Goal: Task Accomplishment & Management: Manage account settings

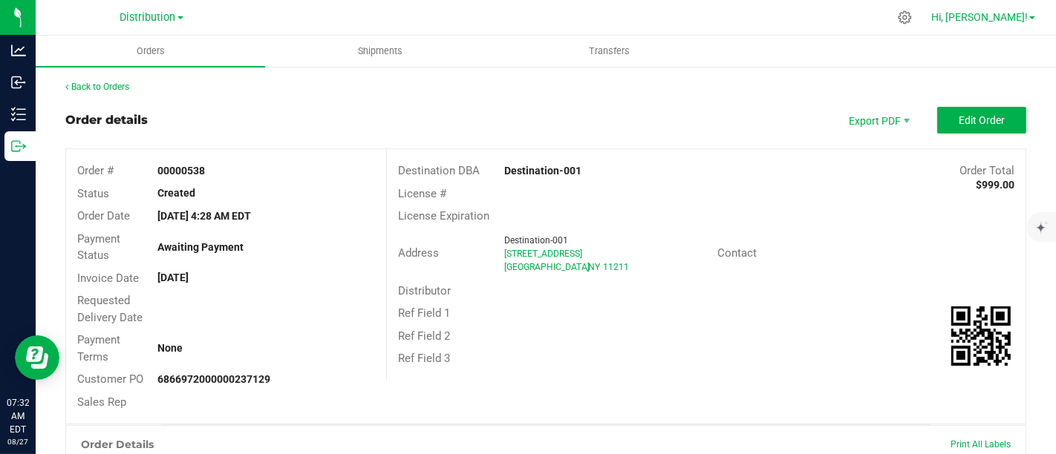
scroll to position [160, 0]
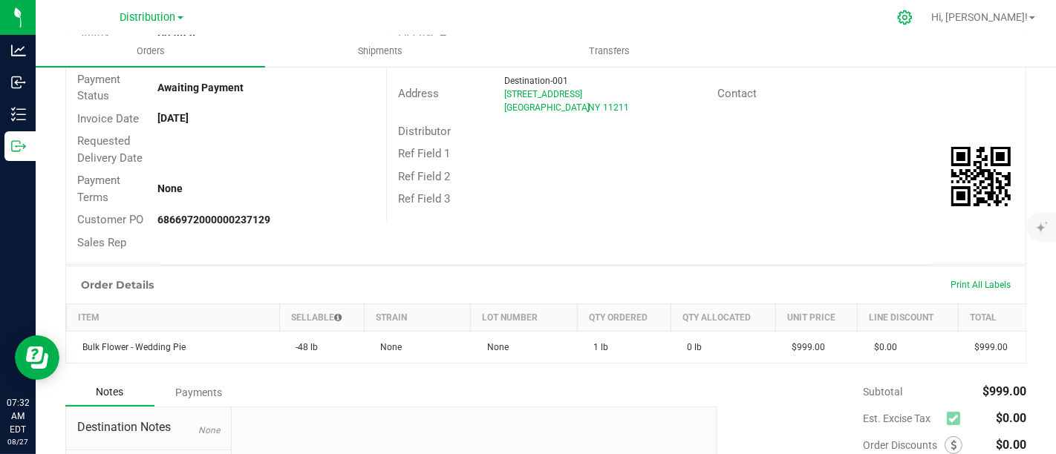
click at [912, 13] on icon at bounding box center [905, 18] width 16 height 16
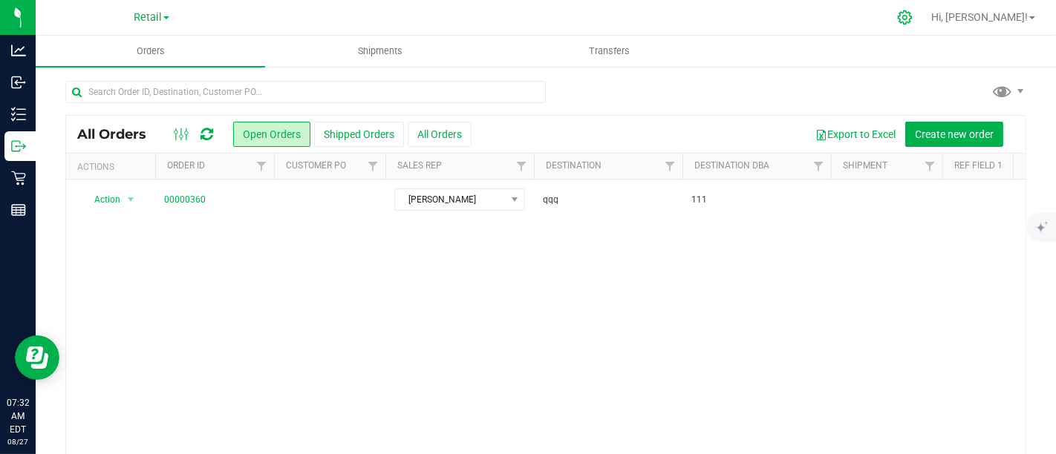
click at [912, 13] on icon at bounding box center [905, 18] width 16 height 16
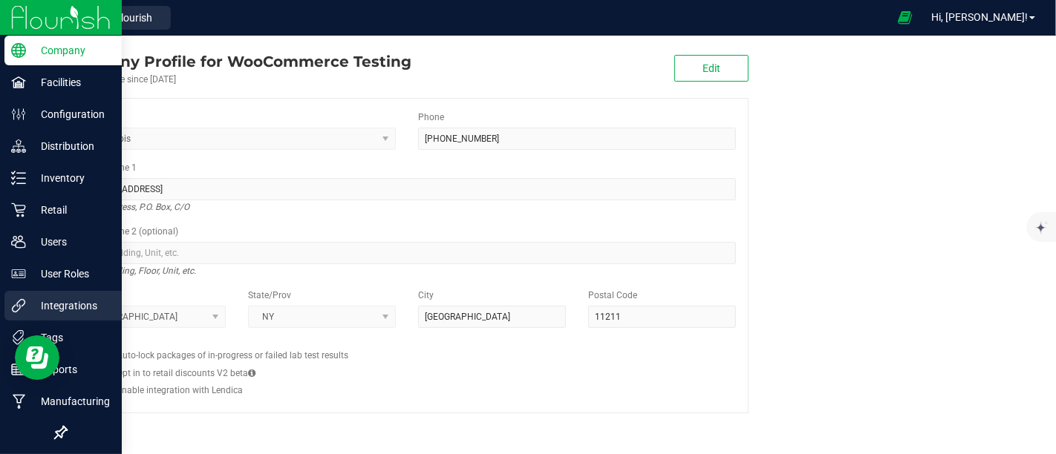
click at [71, 298] on p "Integrations" at bounding box center [70, 306] width 89 height 18
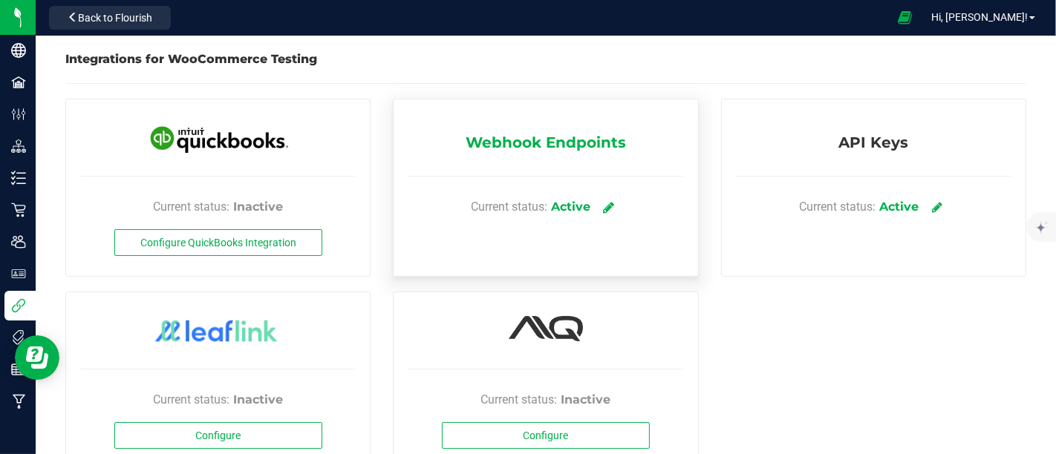
click at [604, 204] on icon at bounding box center [609, 206] width 11 height 13
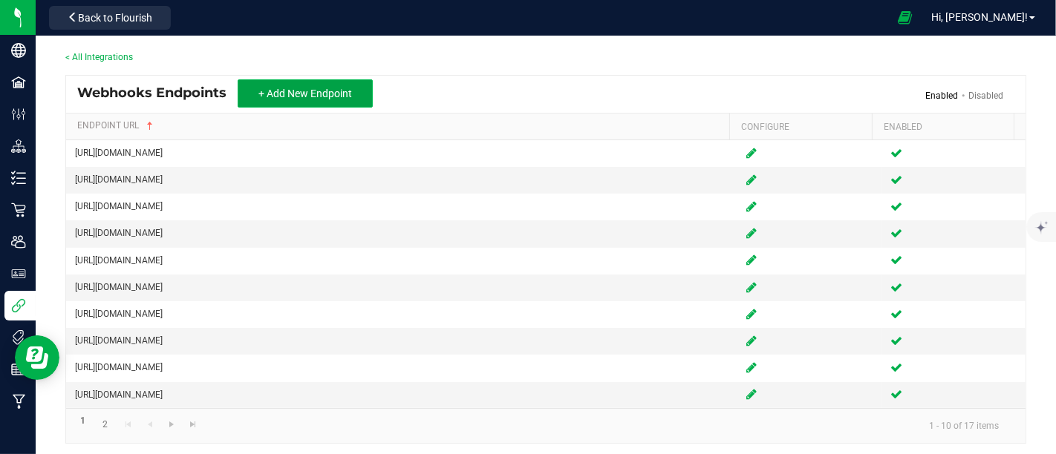
click at [320, 88] on span "+ Add New Endpoint" at bounding box center [305, 94] width 94 height 12
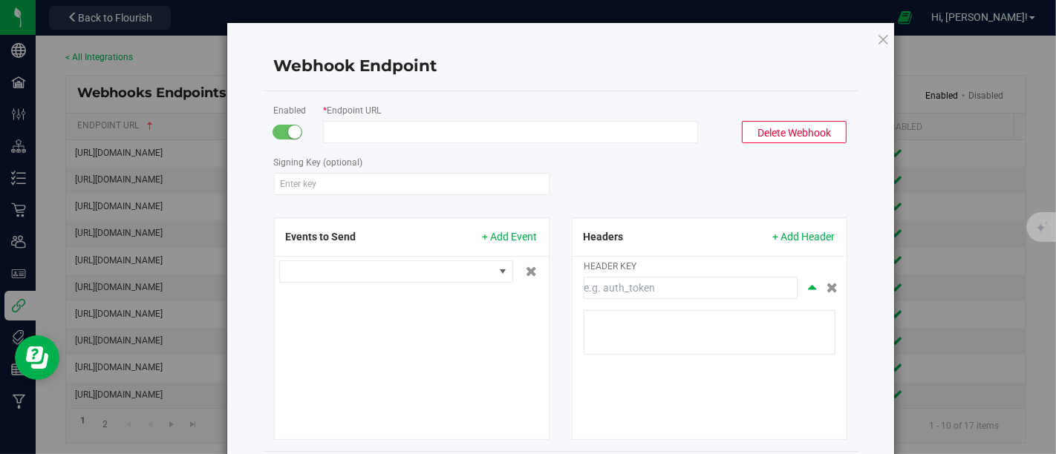
click at [437, 134] on input "Endpoint URL" at bounding box center [510, 132] width 375 height 22
paste input "[URL][DOMAIN_NAME]"
type input "[URL][DOMAIN_NAME]"
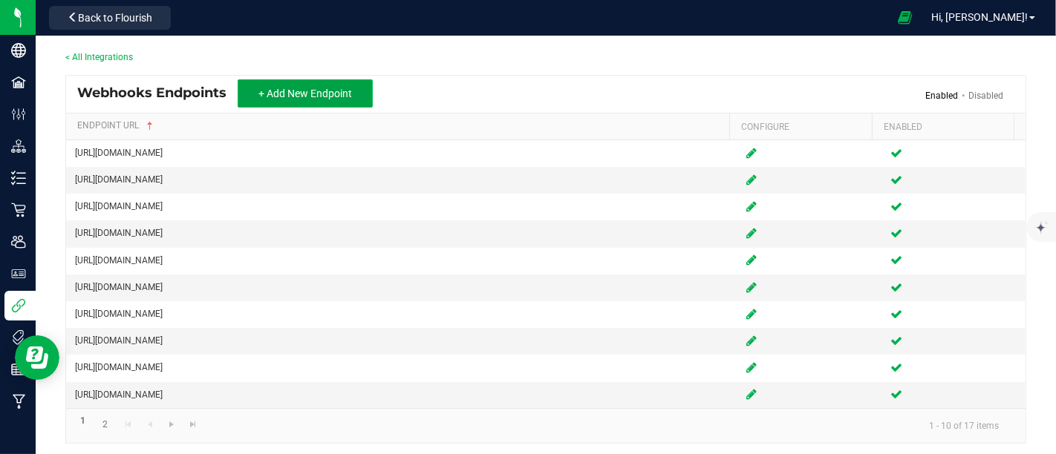
click at [332, 91] on span "+ Add New Endpoint" at bounding box center [305, 94] width 94 height 12
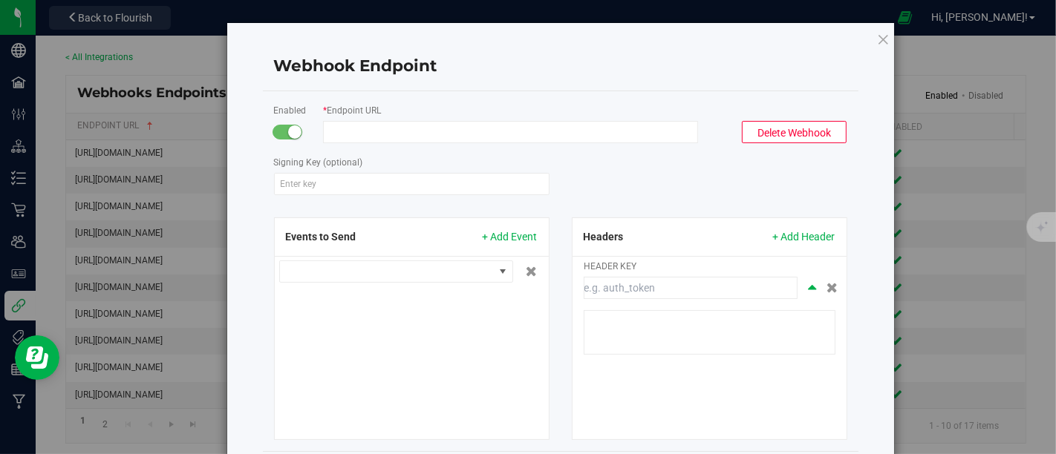
click at [483, 132] on input "Endpoint URL" at bounding box center [510, 132] width 375 height 22
paste input "[URL][DOMAIN_NAME]"
type input "[URL][DOMAIN_NAME]"
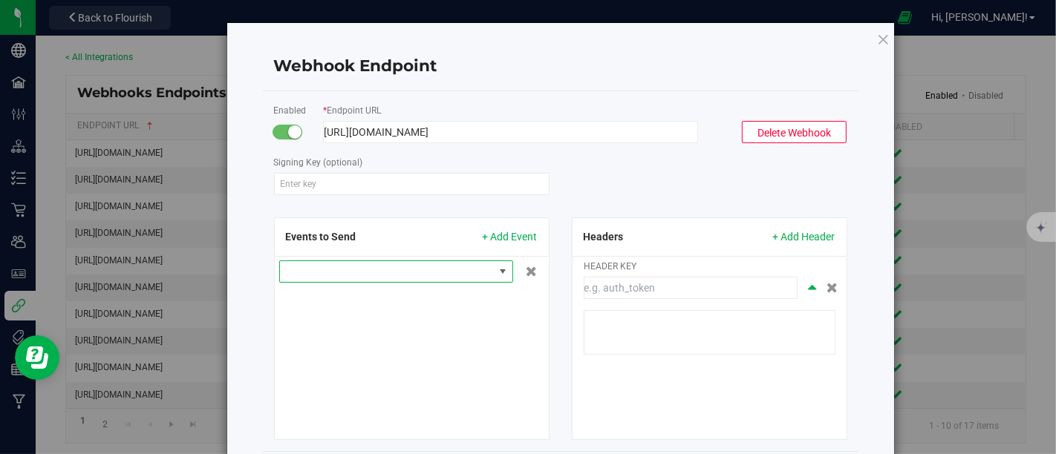
scroll to position [0, 0]
click at [497, 270] on span at bounding box center [503, 272] width 12 height 12
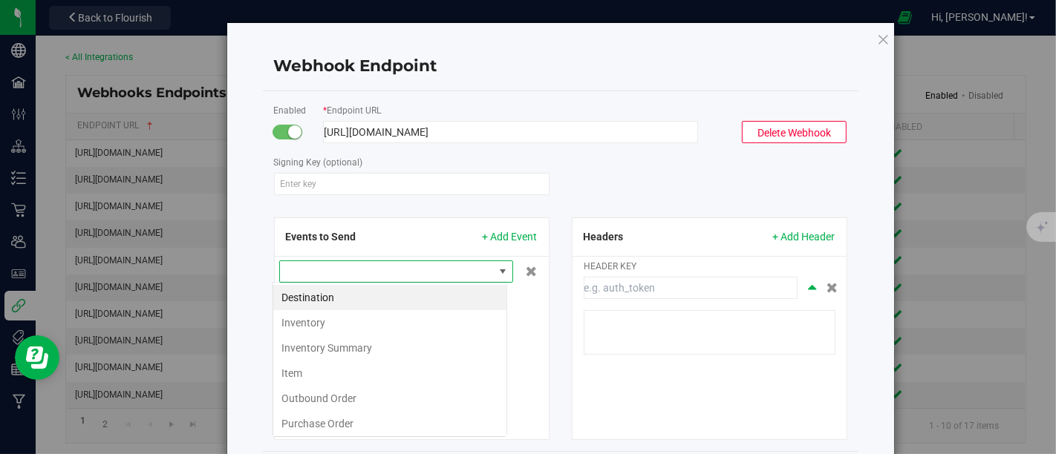
scroll to position [22, 235]
click at [371, 350] on li "Inventory Summary" at bounding box center [389, 348] width 233 height 25
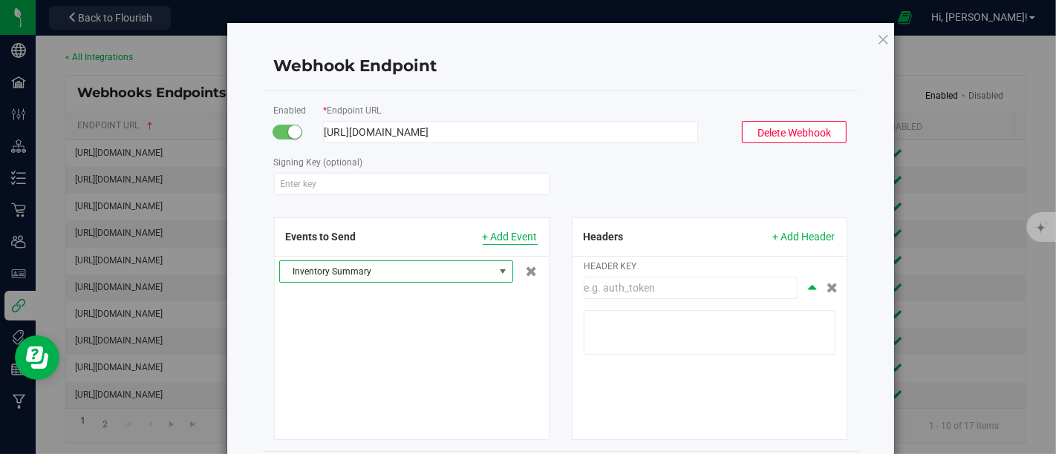
click at [515, 237] on span "+ Add Event" at bounding box center [510, 237] width 55 height 16
click at [486, 266] on span at bounding box center [387, 271] width 214 height 21
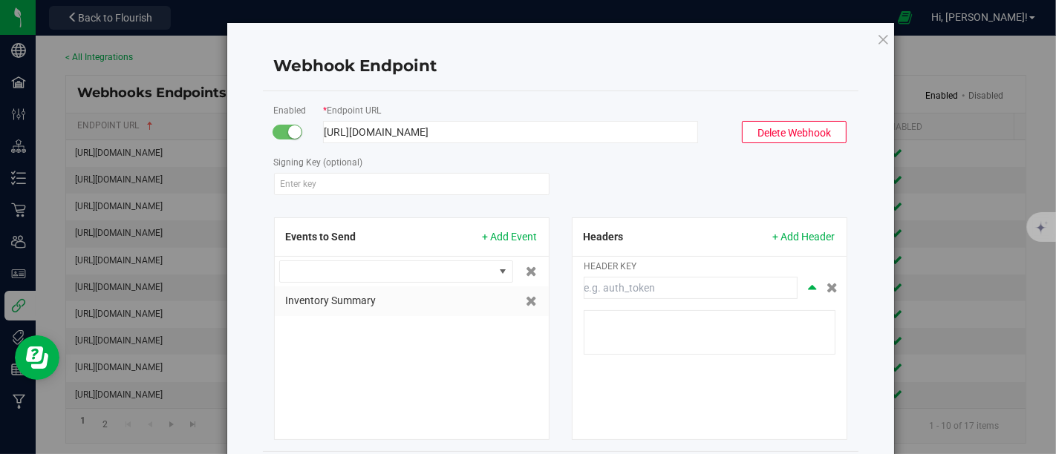
click at [538, 328] on div "Inventory Summary" at bounding box center [412, 333] width 274 height 152
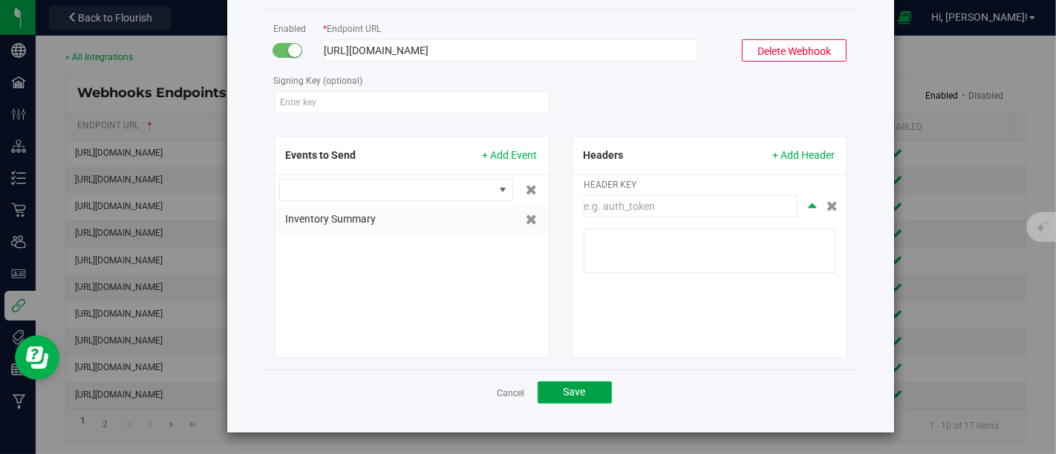
click at [585, 388] on button "Save" at bounding box center [574, 393] width 74 height 22
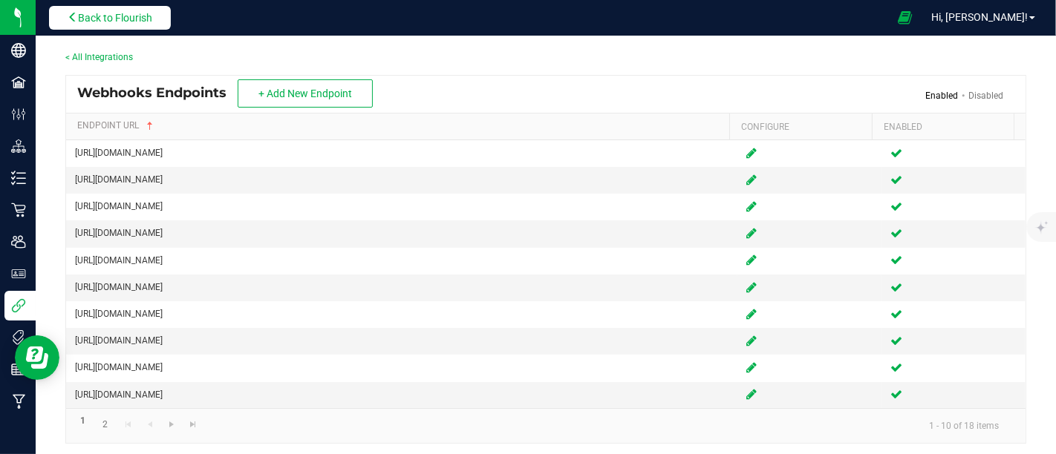
click at [137, 7] on button "Back to Flourish" at bounding box center [110, 18] width 122 height 24
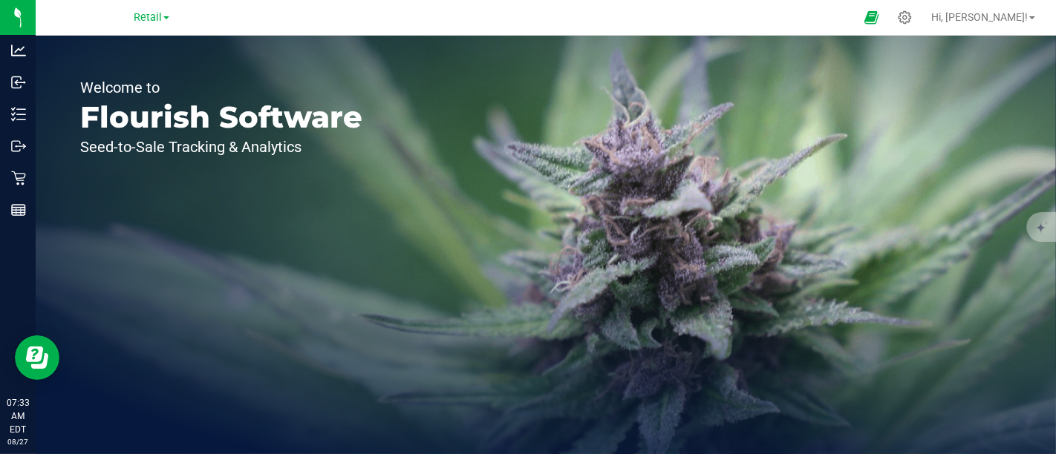
click at [167, 24] on link "Retail" at bounding box center [152, 17] width 36 height 14
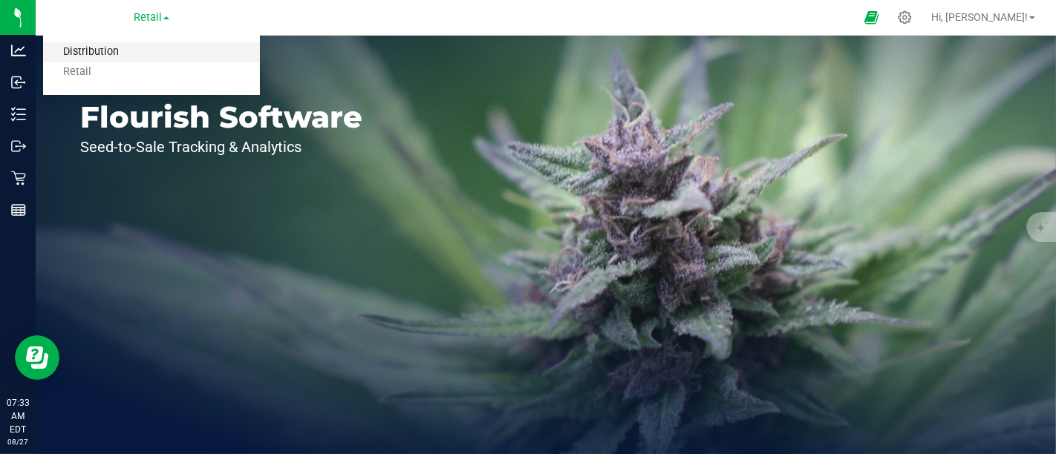
click at [125, 43] on link "Distribution" at bounding box center [151, 52] width 217 height 20
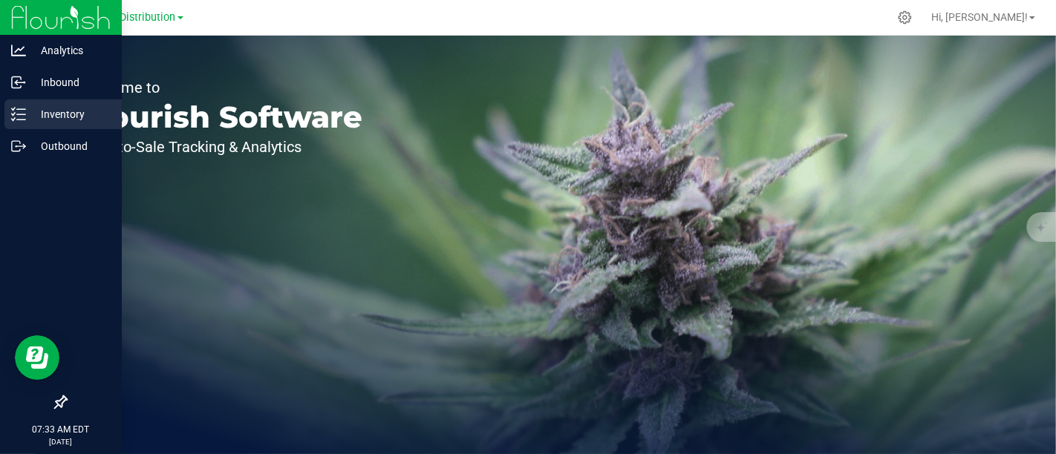
click at [36, 117] on p "Inventory" at bounding box center [70, 114] width 89 height 18
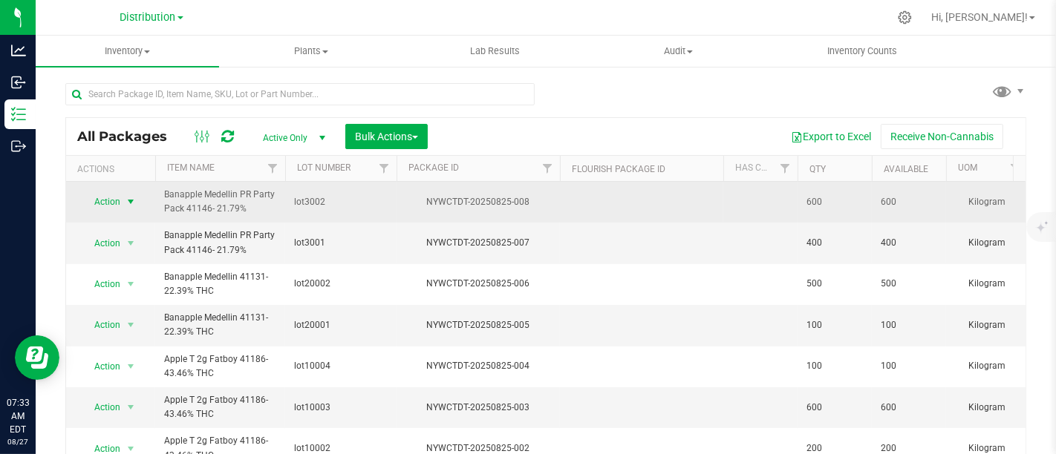
click at [131, 198] on span "select" at bounding box center [131, 202] width 12 height 12
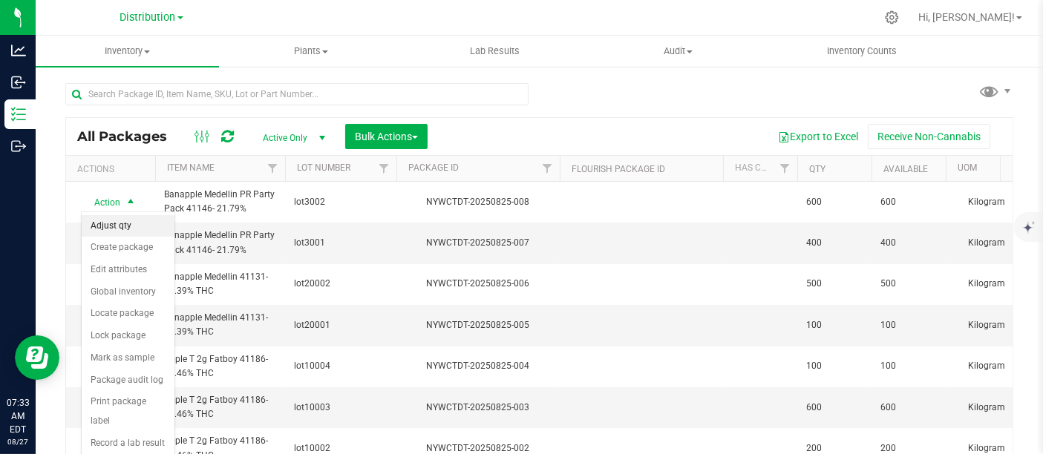
click at [125, 223] on li "Adjust qty" at bounding box center [128, 226] width 93 height 22
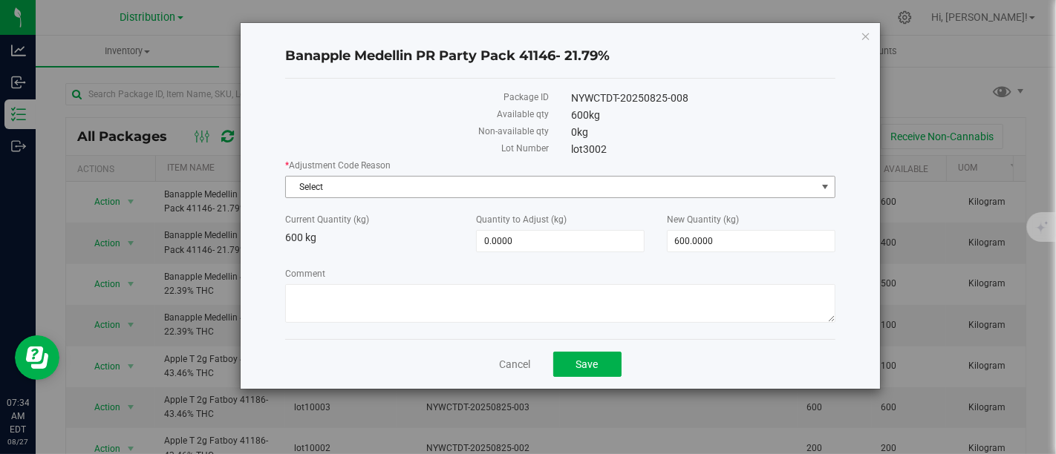
click at [501, 183] on span "Select" at bounding box center [550, 187] width 529 height 21
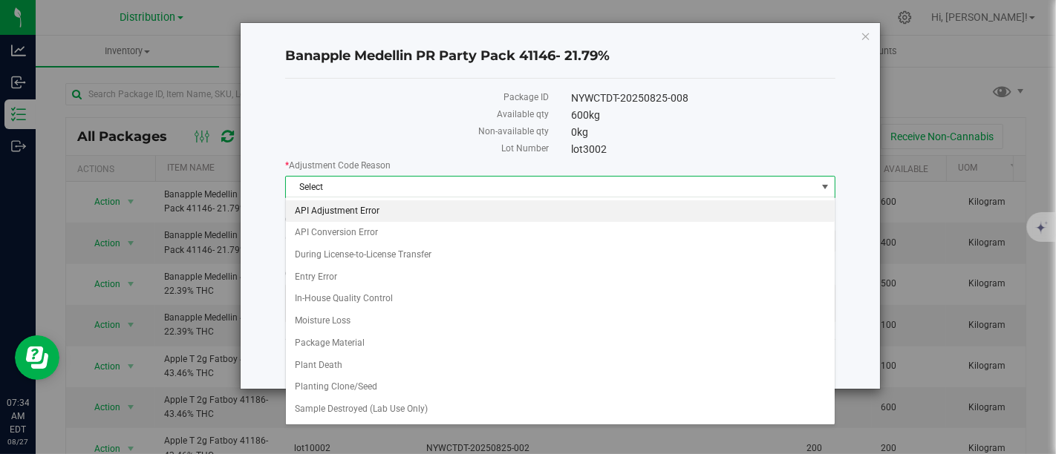
click at [471, 216] on li "API Adjustment Error" at bounding box center [560, 211] width 549 height 22
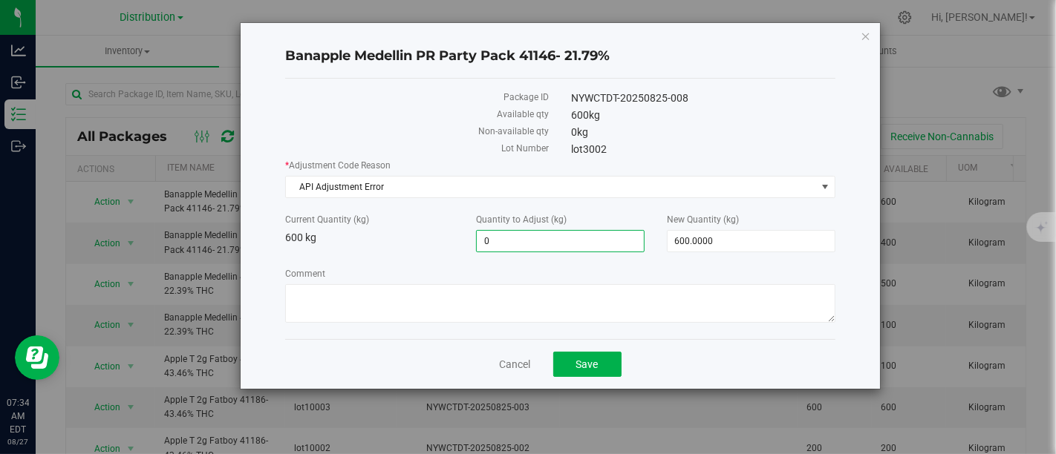
click at [513, 245] on span "0.0000 0" at bounding box center [560, 241] width 169 height 22
type input "100"
type input "100.0000"
type input "700.0000"
click at [587, 362] on span "Save" at bounding box center [587, 365] width 22 height 12
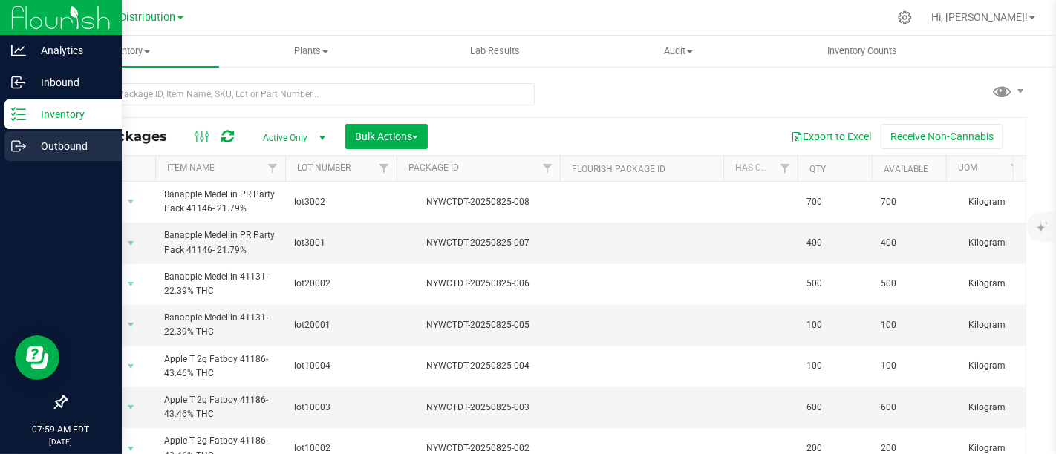
click at [59, 142] on p "Outbound" at bounding box center [70, 146] width 89 height 18
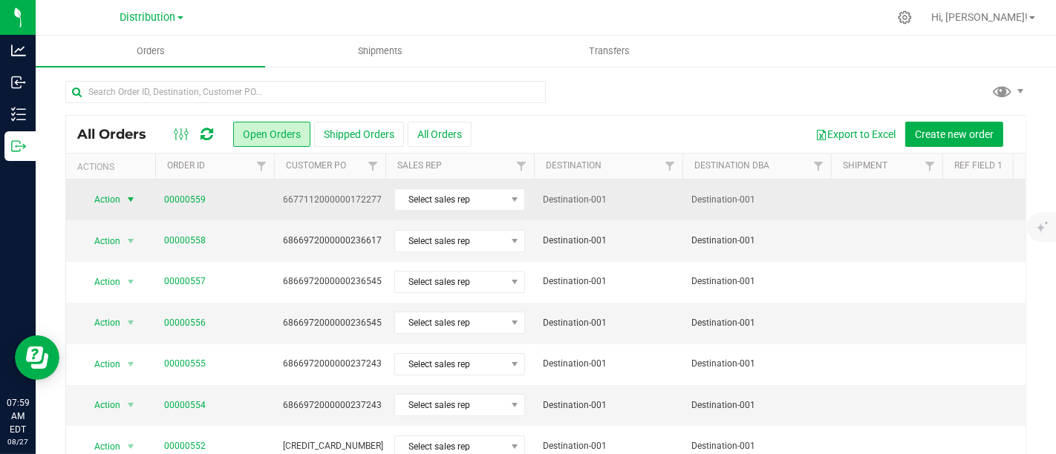
click at [129, 197] on span "select" at bounding box center [131, 200] width 12 height 12
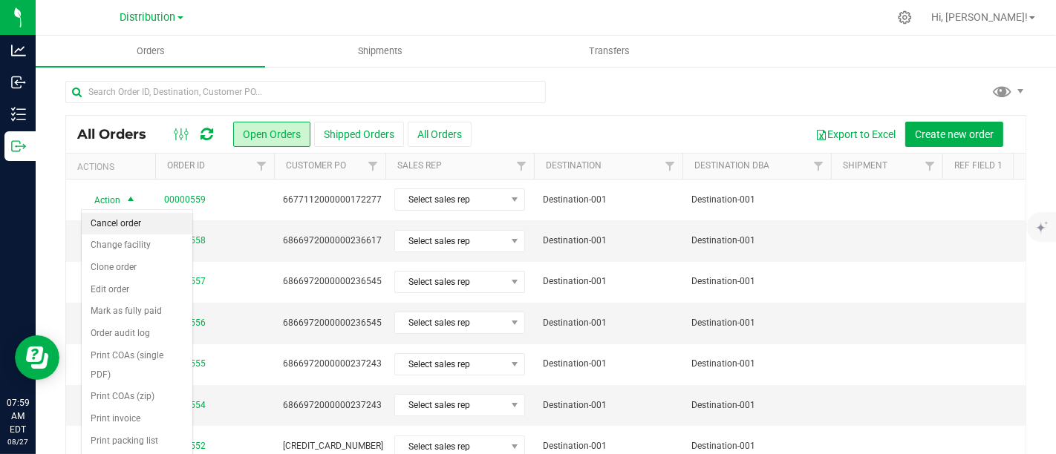
click at [135, 226] on li "Cancel order" at bounding box center [137, 224] width 111 height 22
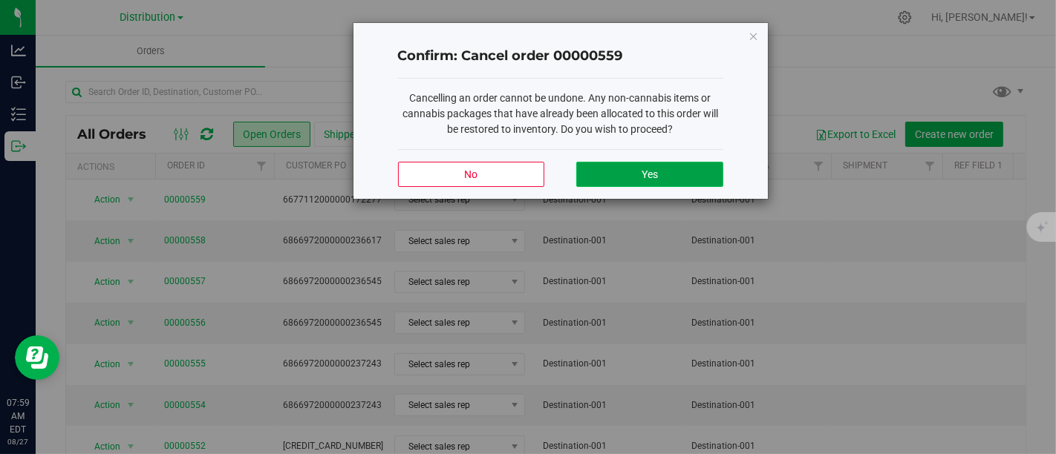
click at [669, 172] on button "Yes" at bounding box center [649, 174] width 146 height 25
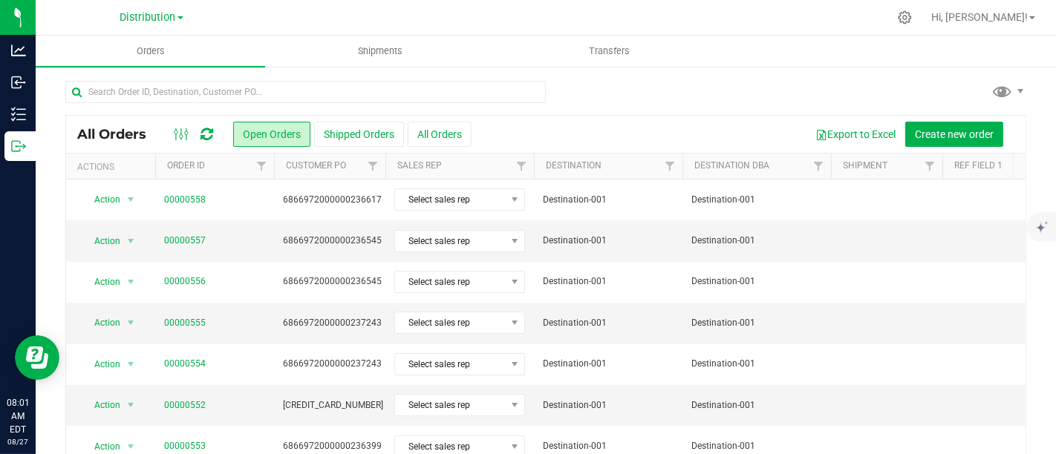
click at [208, 134] on icon at bounding box center [206, 134] width 13 height 15
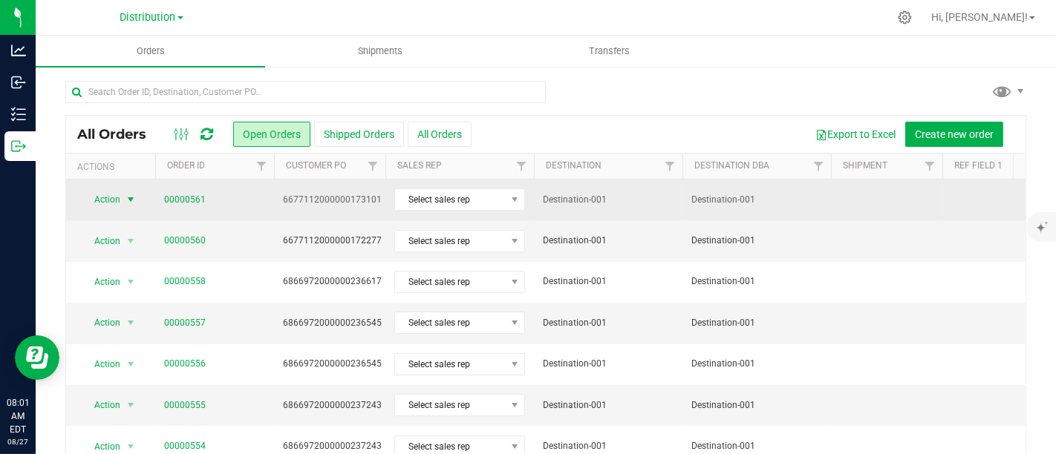
click at [133, 197] on span "select" at bounding box center [131, 200] width 12 height 12
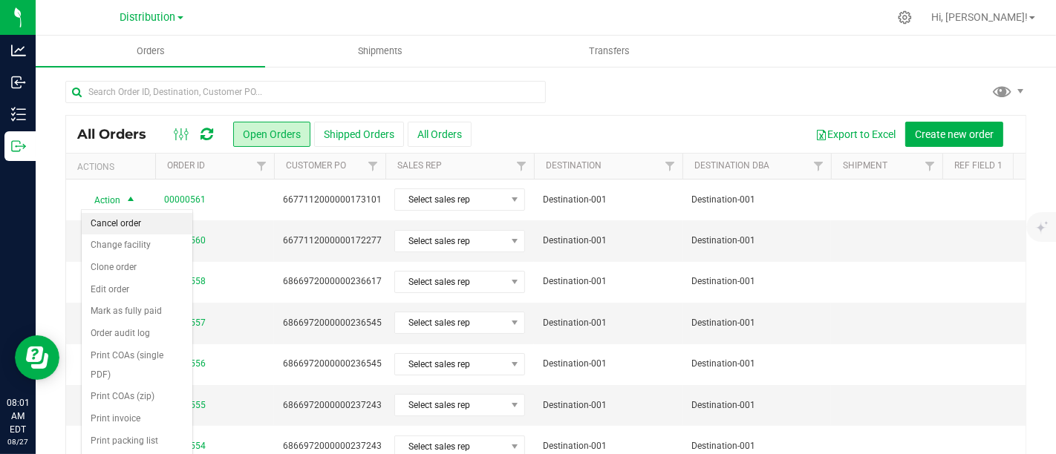
click at [135, 226] on li "Cancel order" at bounding box center [137, 224] width 111 height 22
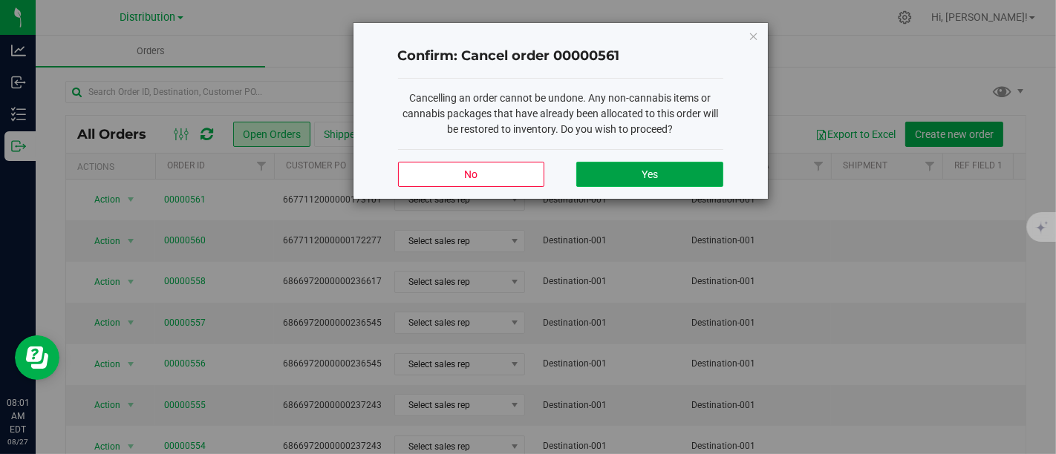
click at [617, 169] on button "Yes" at bounding box center [649, 174] width 146 height 25
